Goal: Information Seeking & Learning: Learn about a topic

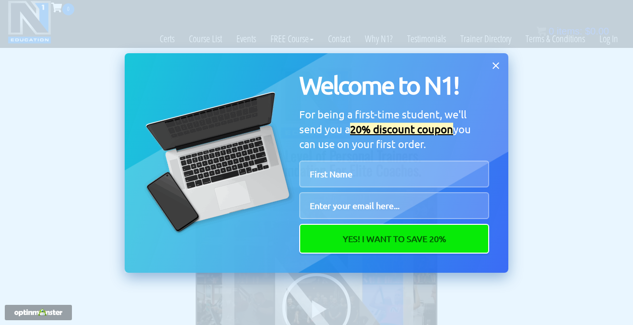
click at [499, 66] on icon at bounding box center [496, 65] width 11 height 11
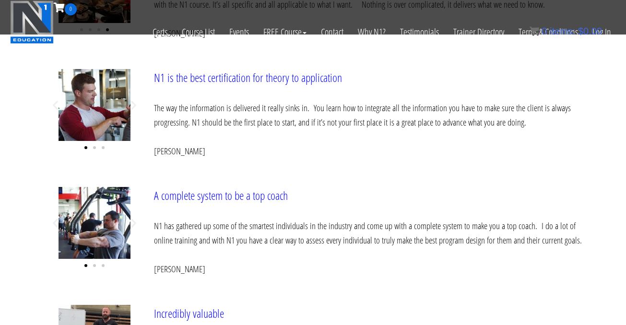
scroll to position [4000, 0]
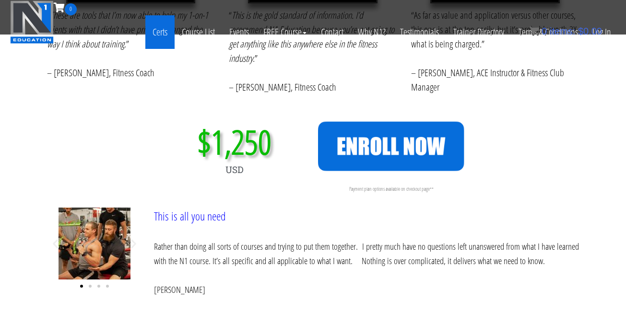
click at [151, 31] on link "Certs" at bounding box center [159, 32] width 29 height 34
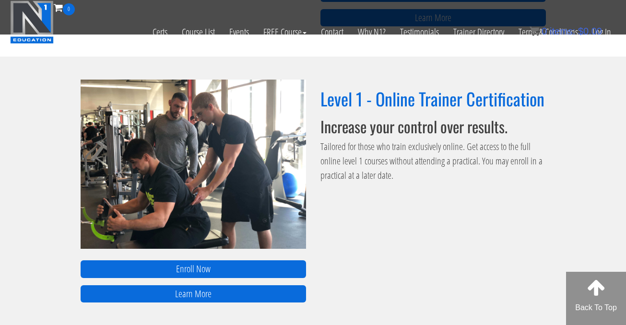
scroll to position [631, 0]
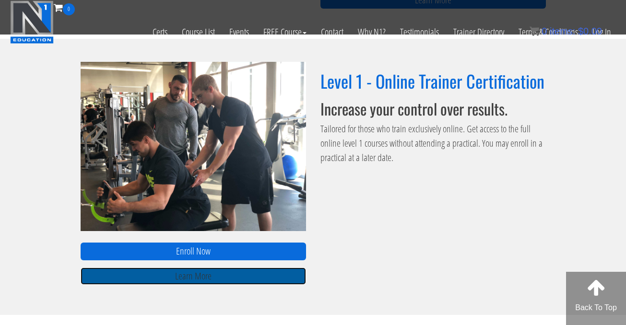
click at [212, 278] on link "Learn More" at bounding box center [194, 277] width 226 height 18
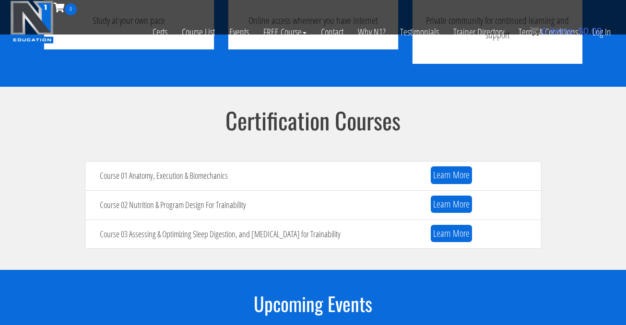
scroll to position [809, 0]
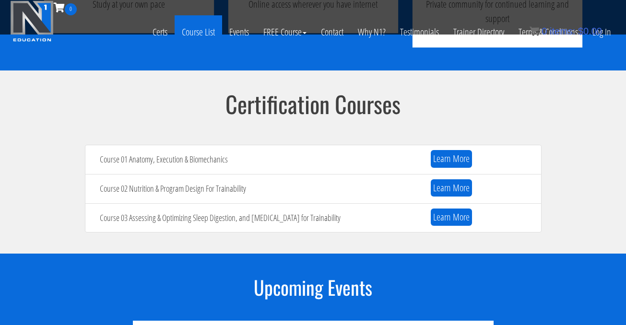
click at [199, 37] on link "Course List" at bounding box center [199, 32] width 48 height 34
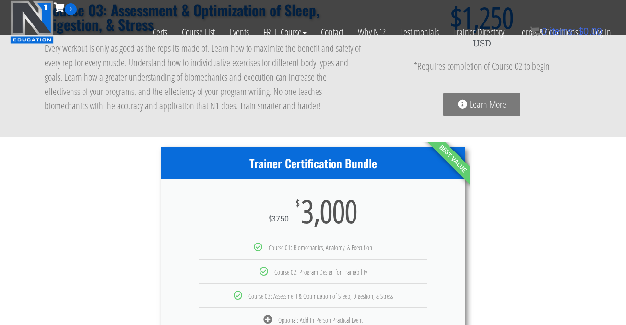
scroll to position [436, 0]
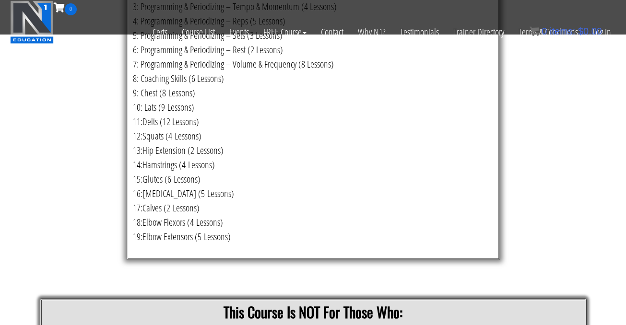
scroll to position [1902, 0]
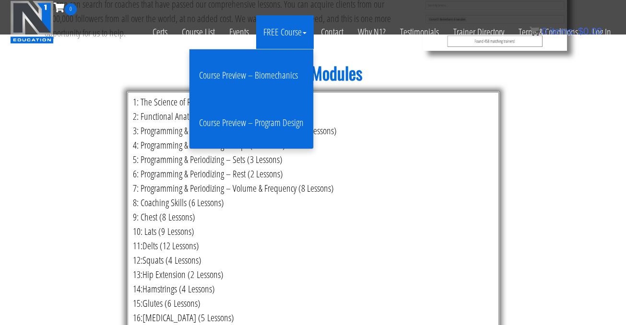
click at [268, 77] on link "Course Preview – Biomechanics" at bounding box center [251, 76] width 119 height 38
